Goal: Task Accomplishment & Management: Manage account settings

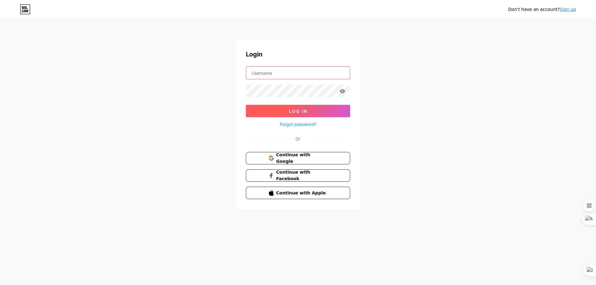
type input "[EMAIL_ADDRESS][DOMAIN_NAME]"
click at [290, 111] on span "Log In" at bounding box center [298, 111] width 18 height 5
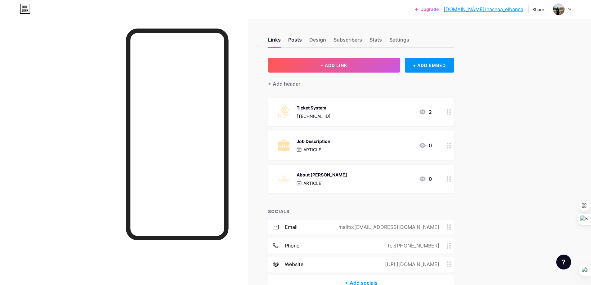
click at [299, 43] on div "Posts" at bounding box center [295, 41] width 14 height 11
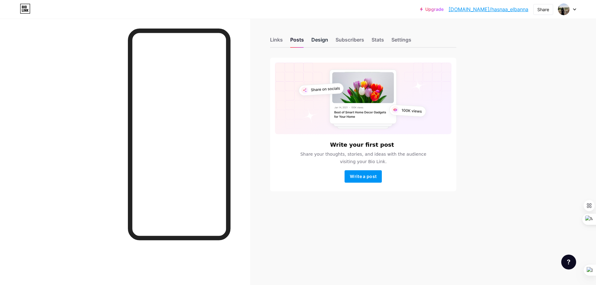
click at [320, 40] on div "Design" at bounding box center [319, 41] width 17 height 11
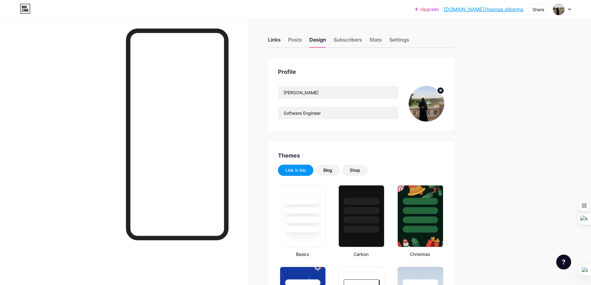
click at [278, 40] on div "Links" at bounding box center [274, 41] width 13 height 11
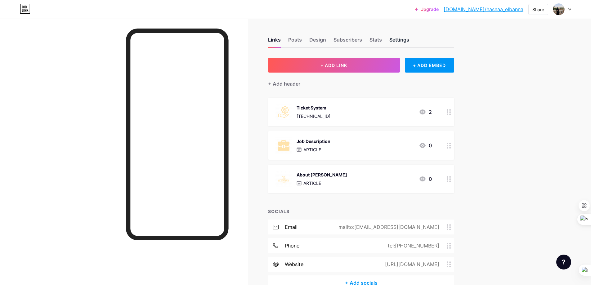
click at [401, 44] on div "Settings" at bounding box center [400, 41] width 20 height 11
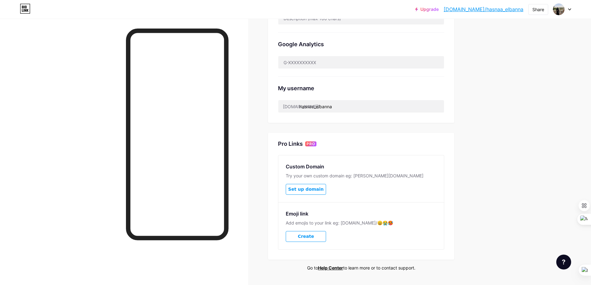
scroll to position [205, 0]
